Goal: Check status

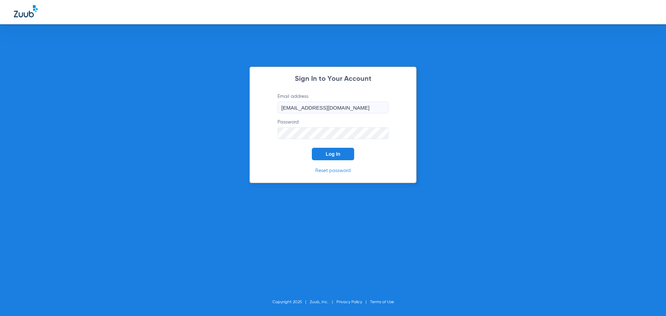
click at [331, 150] on button "Log In" at bounding box center [333, 154] width 42 height 12
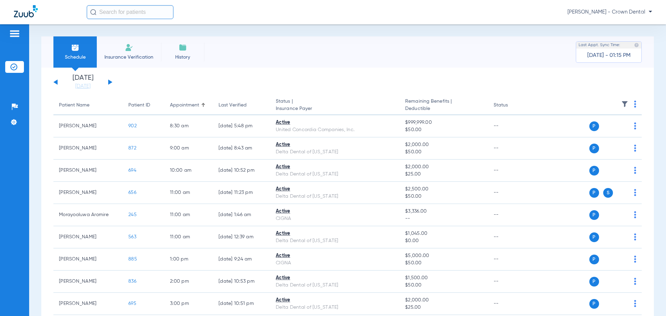
click at [110, 82] on button at bounding box center [110, 81] width 4 height 5
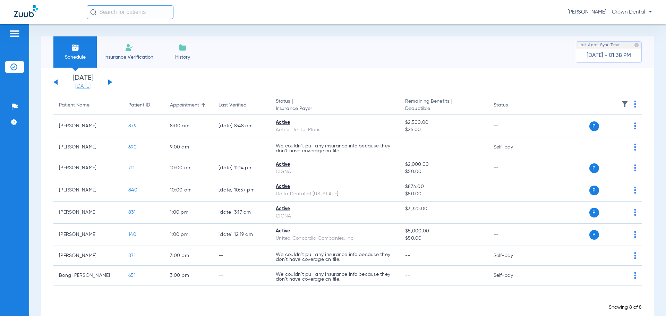
click at [75, 87] on link "[DATE]" at bounding box center [83, 86] width 42 height 7
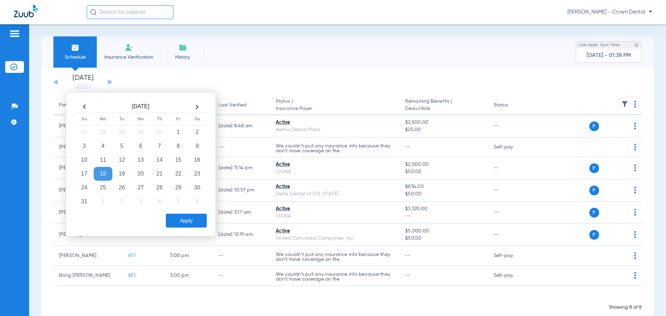
click at [102, 179] on td "18" at bounding box center [103, 174] width 19 height 14
click at [103, 177] on td "18" at bounding box center [103, 174] width 19 height 14
click at [119, 168] on td "19" at bounding box center [121, 174] width 19 height 14
click at [182, 217] on button "Apply" at bounding box center [186, 221] width 41 height 14
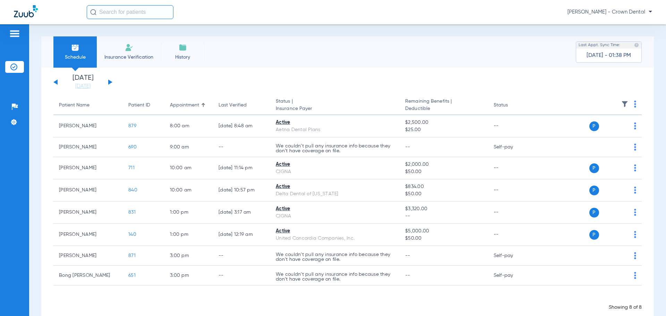
click at [56, 83] on button at bounding box center [55, 81] width 4 height 5
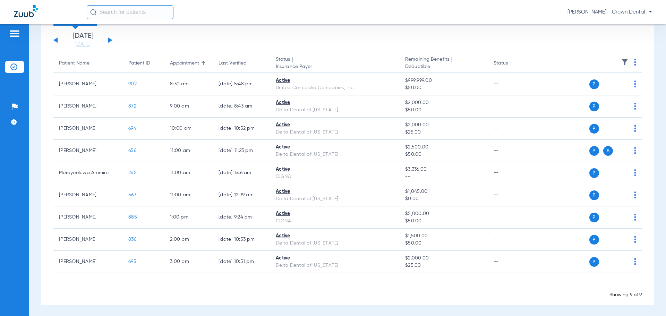
scroll to position [43, 0]
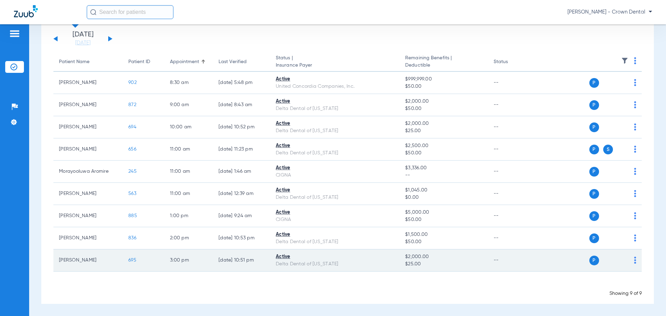
click at [134, 262] on span "695" at bounding box center [132, 260] width 8 height 5
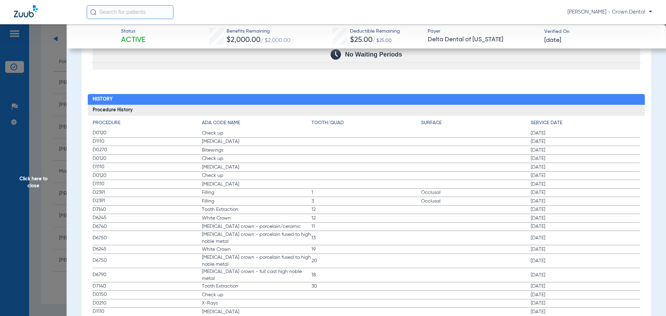
scroll to position [788, 0]
